Goal: Check status: Check status

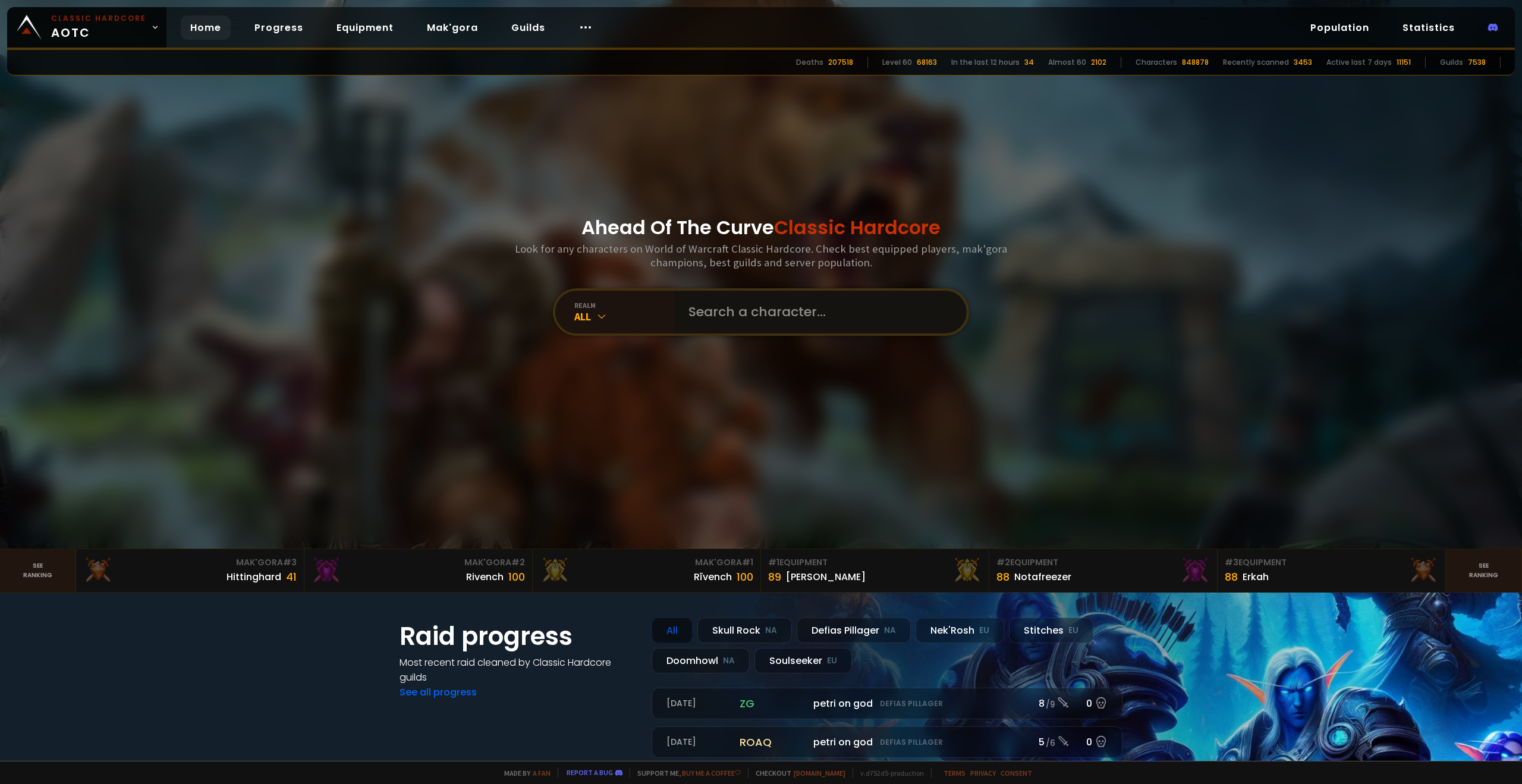
click at [726, 308] on input "text" at bounding box center [817, 312] width 271 height 43
type input "holykats"
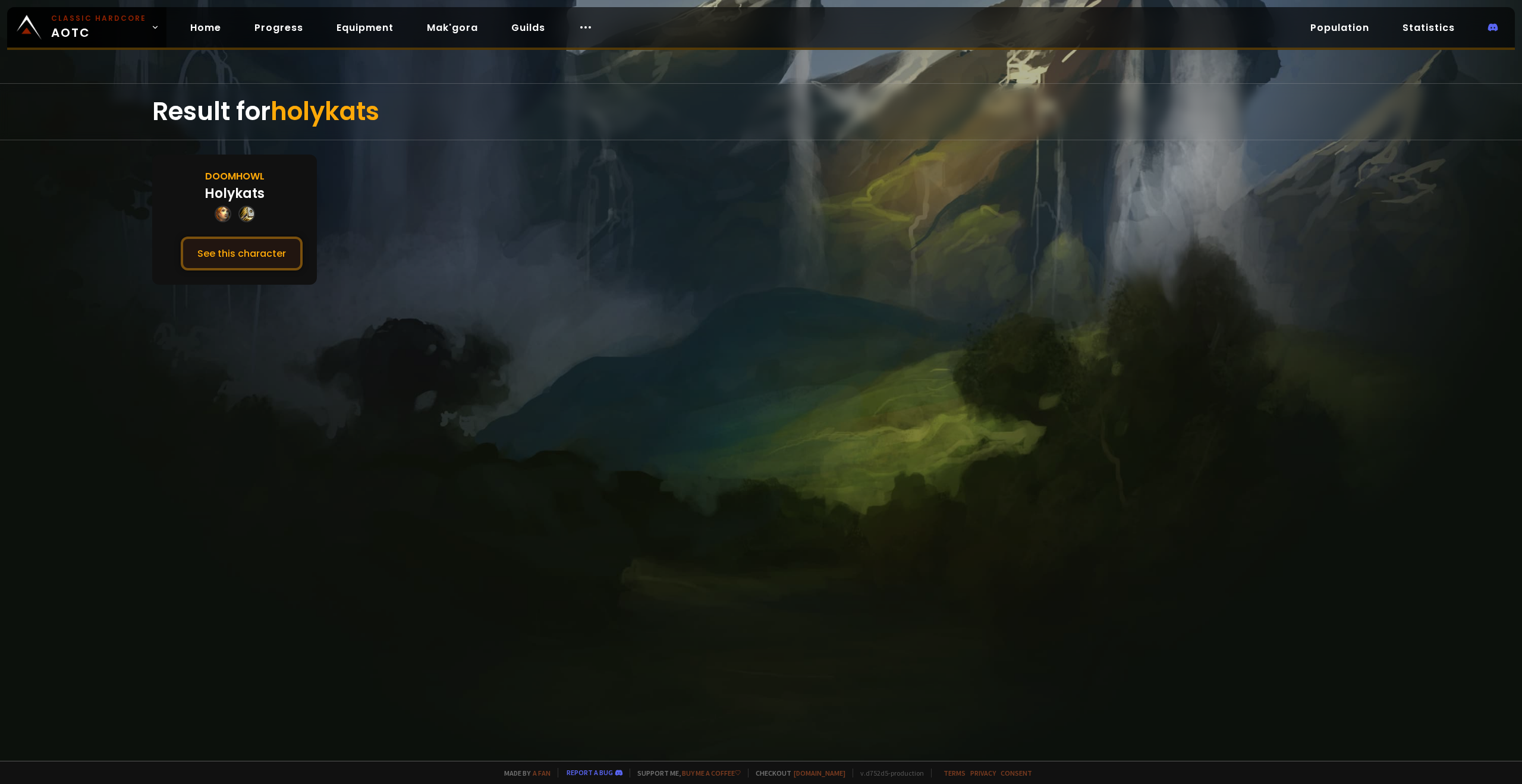
click at [213, 262] on button "See this character" at bounding box center [242, 254] width 122 height 34
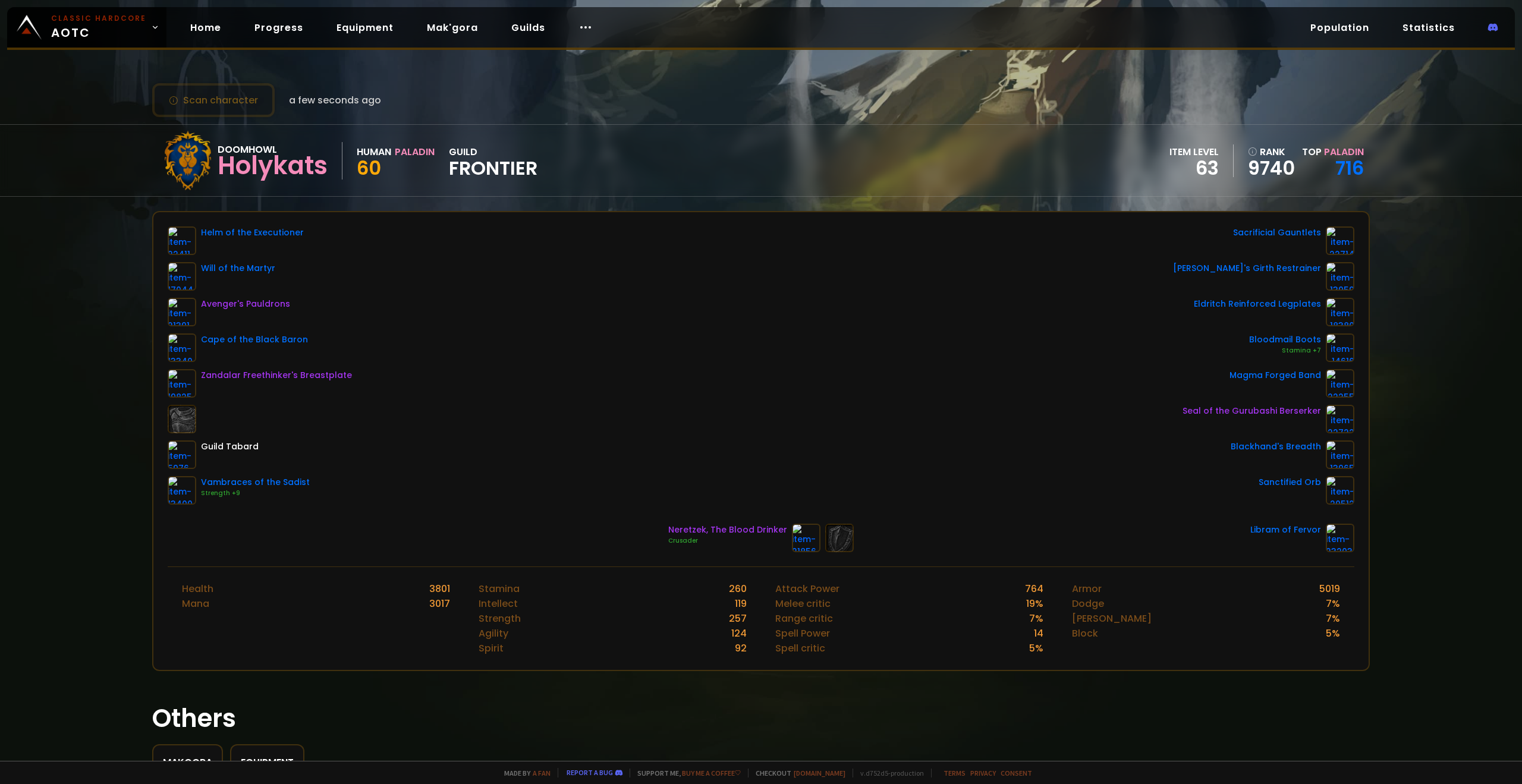
click at [525, 327] on div "Helm of the Executioner Will of the Martyr Avenger's Pauldrons Cape of the Blac…" at bounding box center [761, 366] width 1187 height 278
click at [666, 357] on div "Helm of the Executioner Will of the Martyr Avenger's Pauldrons Cape of the Blac…" at bounding box center [761, 366] width 1187 height 278
